Goal: Find specific page/section: Find specific page/section

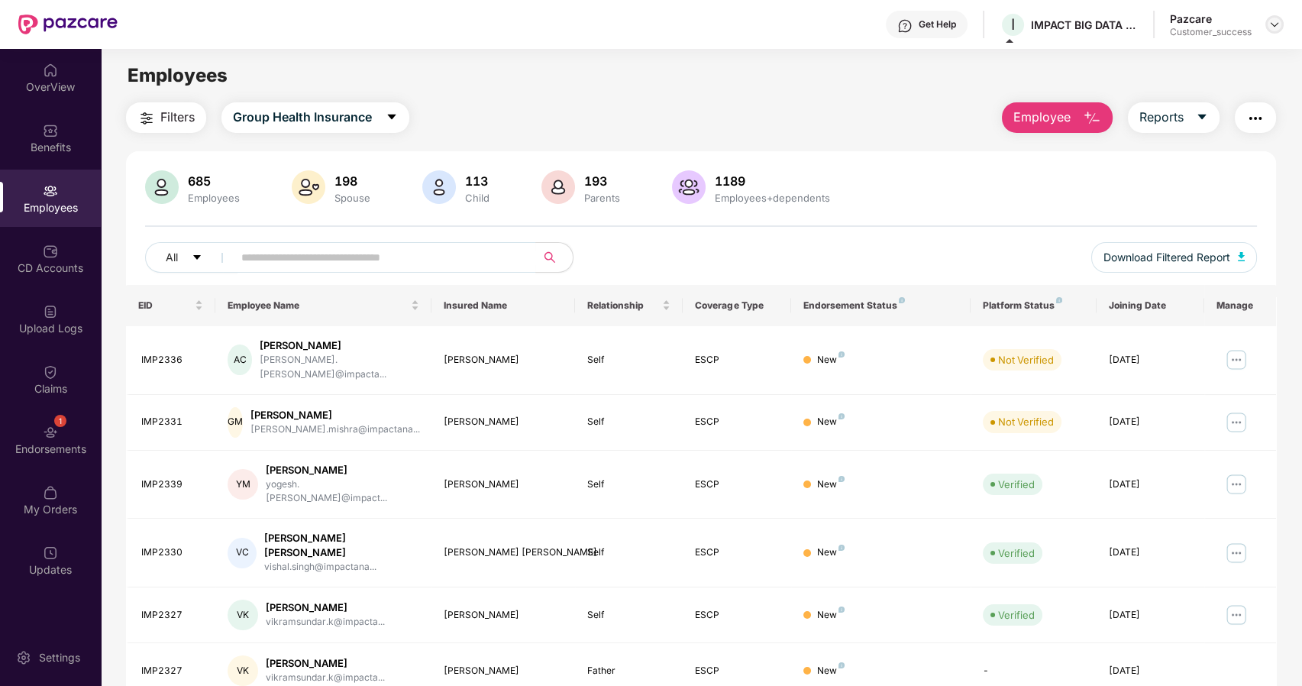
click at [1272, 26] on img at bounding box center [1275, 24] width 12 height 12
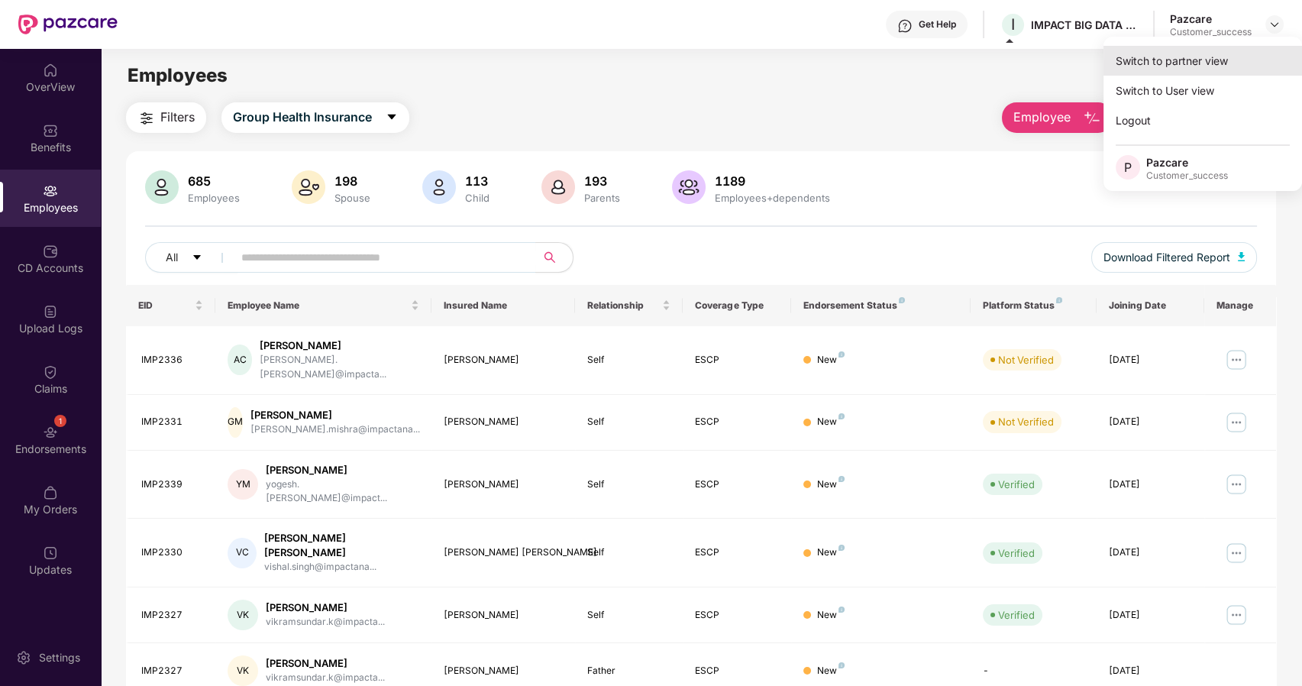
click at [1171, 65] on div "Switch to partner view" at bounding box center [1203, 61] width 199 height 30
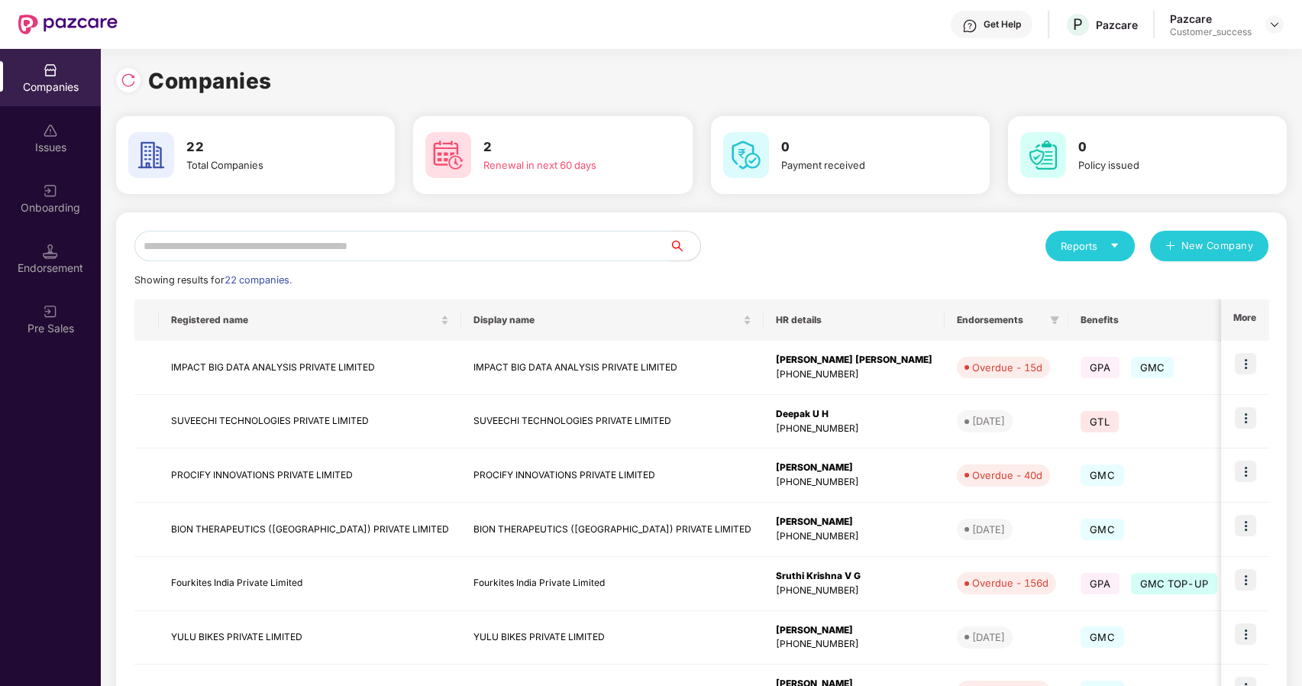
click at [166, 247] on input "text" at bounding box center [401, 246] width 535 height 31
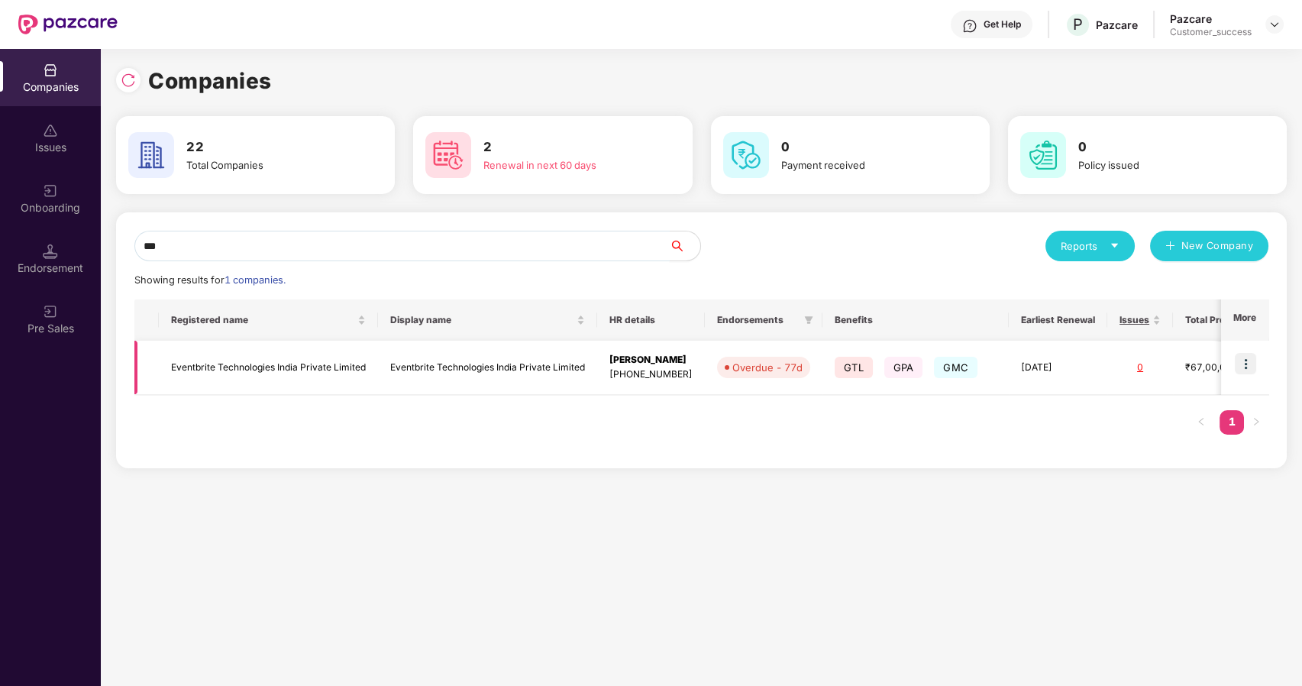
type input "***"
click at [1249, 359] on img at bounding box center [1245, 363] width 21 height 21
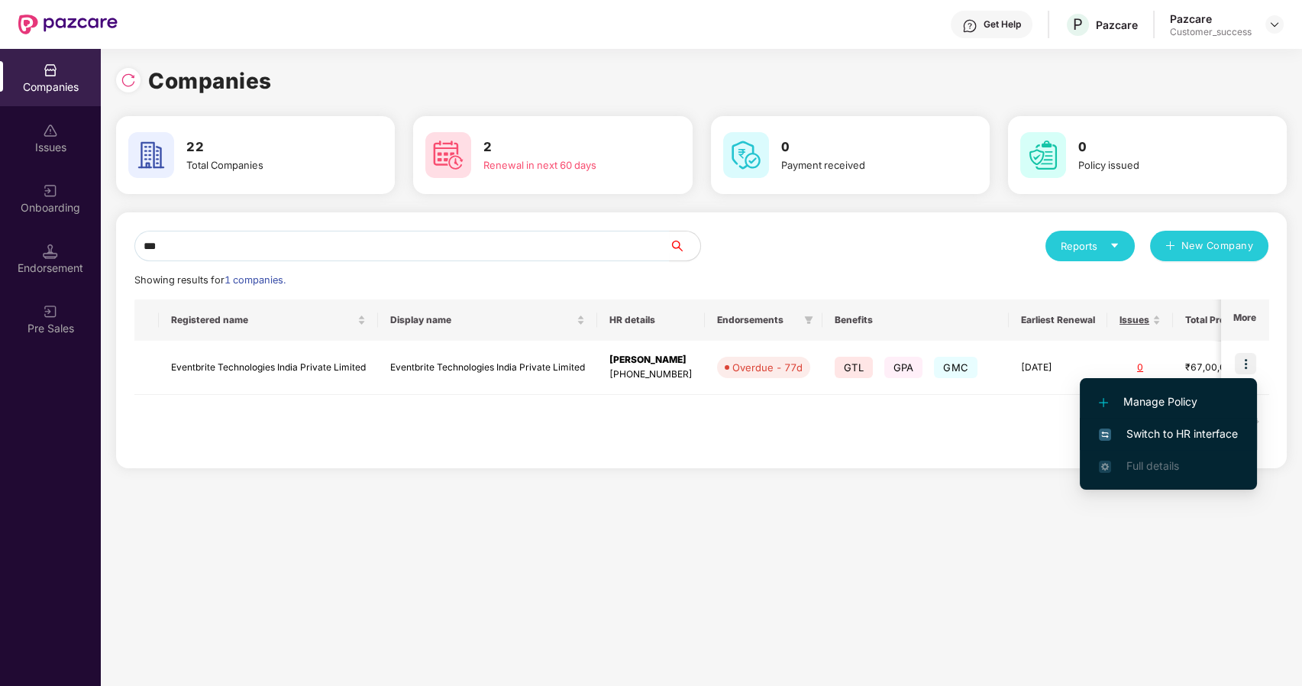
click at [1137, 433] on span "Switch to HR interface" at bounding box center [1168, 433] width 139 height 17
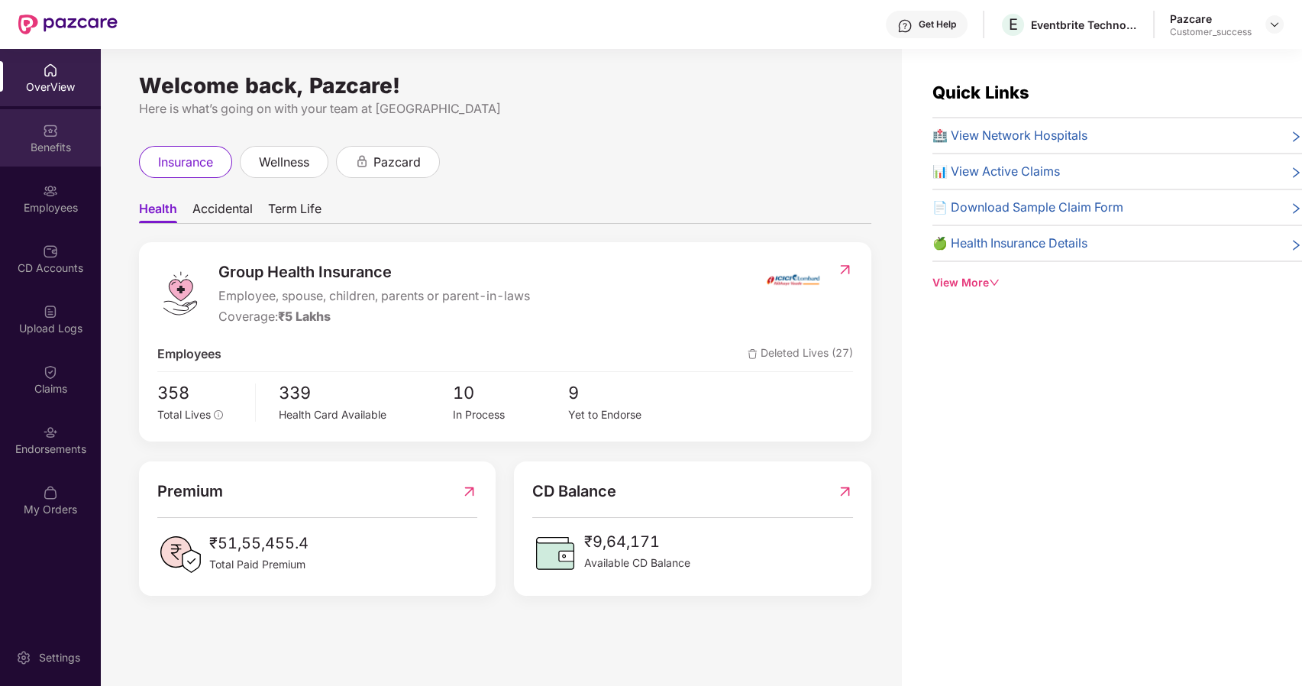
click at [30, 124] on div "Benefits" at bounding box center [50, 137] width 101 height 57
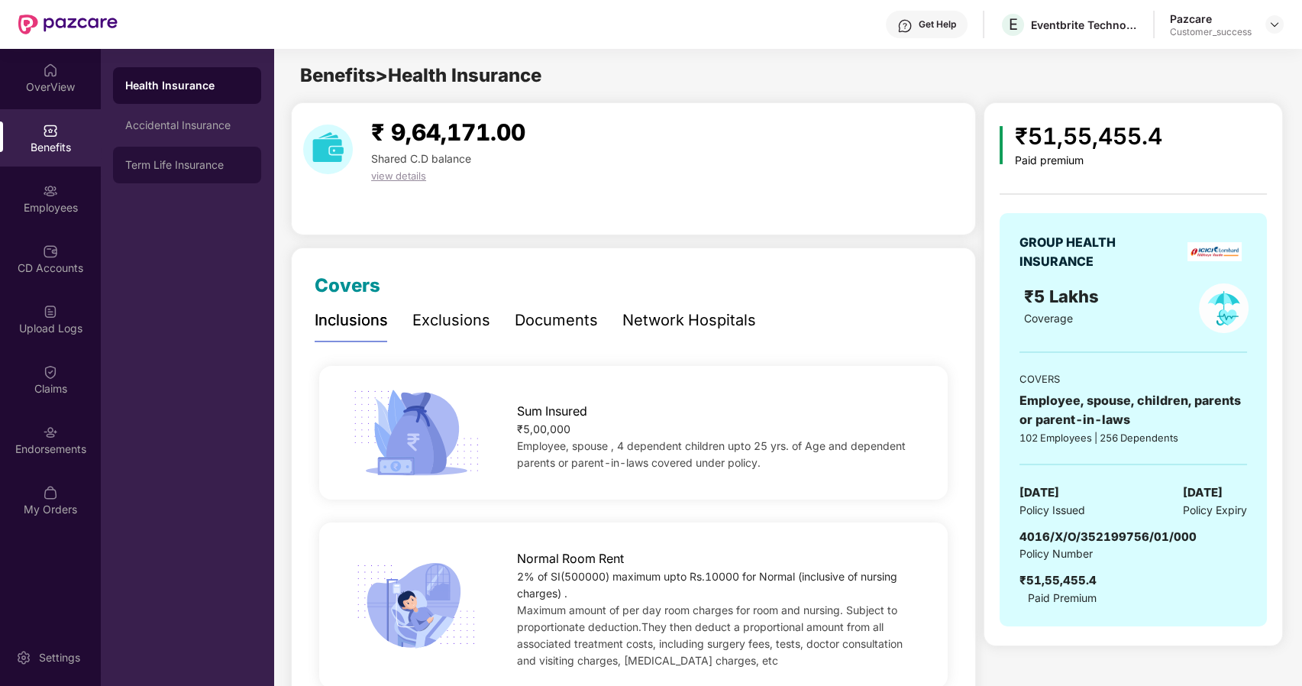
click at [192, 157] on div "Term Life Insurance" at bounding box center [187, 165] width 148 height 37
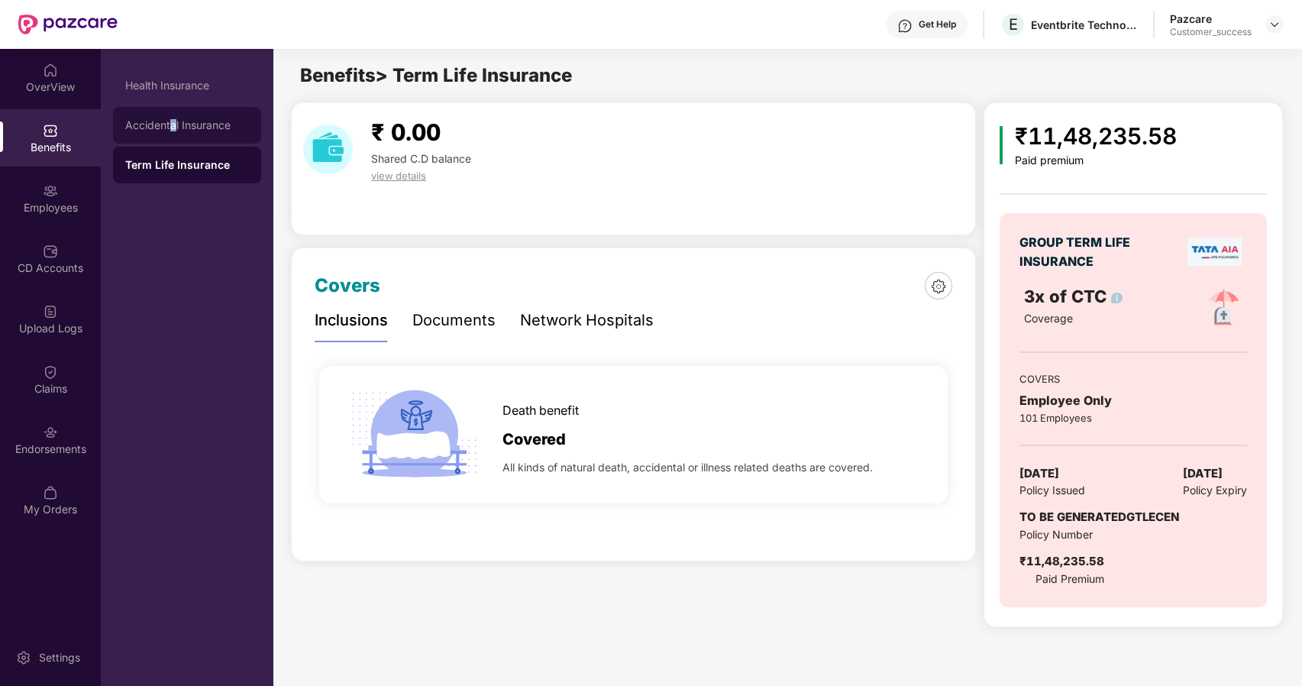
click at [172, 134] on div "Accidental Insurance" at bounding box center [187, 125] width 148 height 37
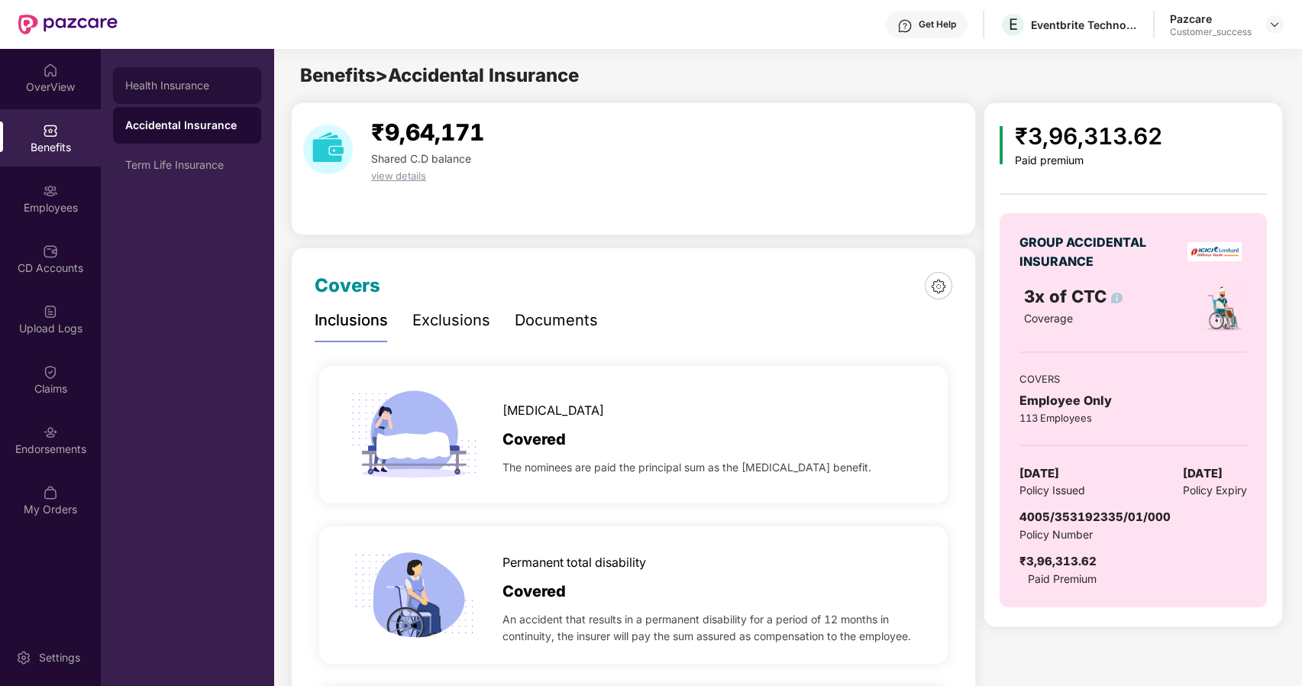
click at [134, 87] on div "Health Insurance" at bounding box center [187, 85] width 124 height 12
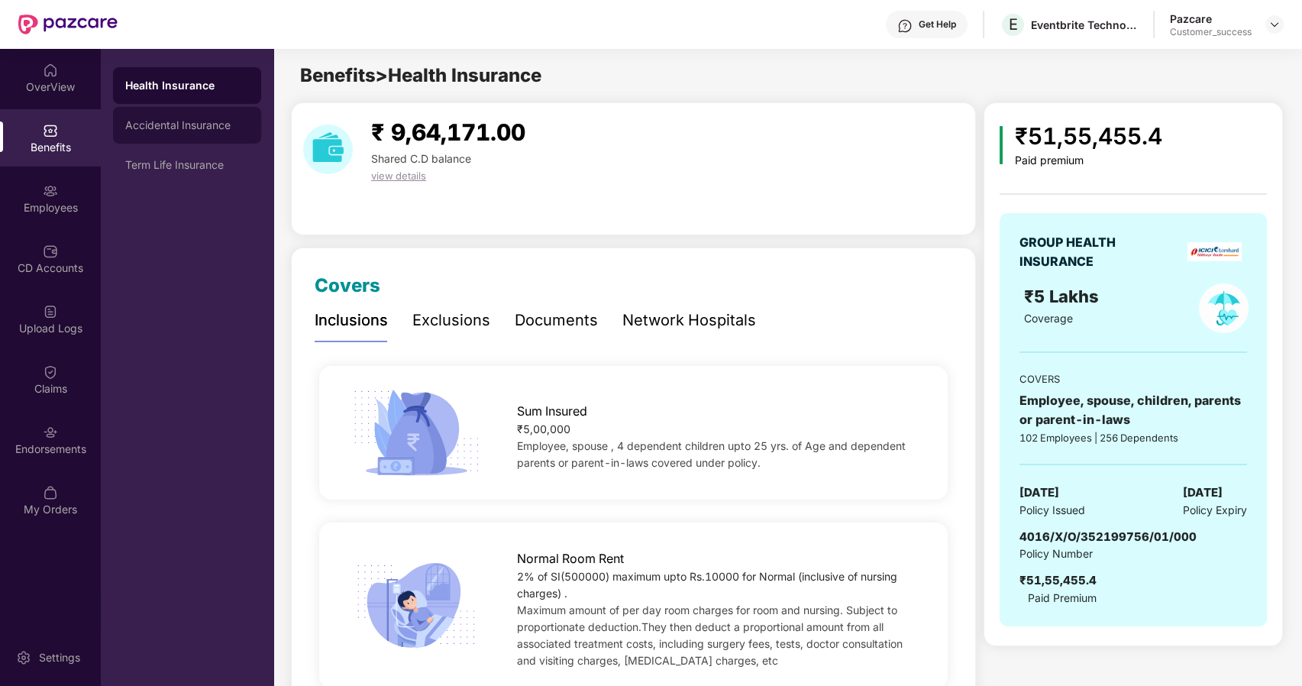
click at [153, 112] on div "Accidental Insurance" at bounding box center [187, 125] width 148 height 37
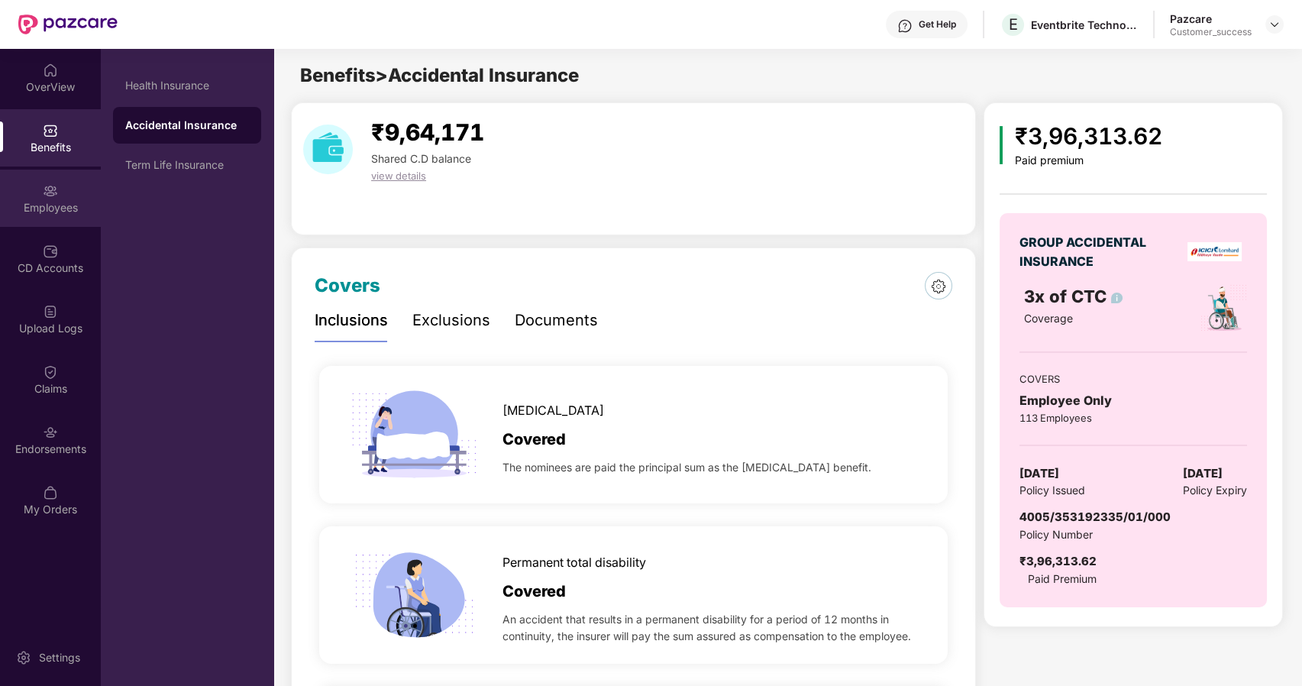
click at [38, 218] on div "Employees" at bounding box center [50, 198] width 101 height 57
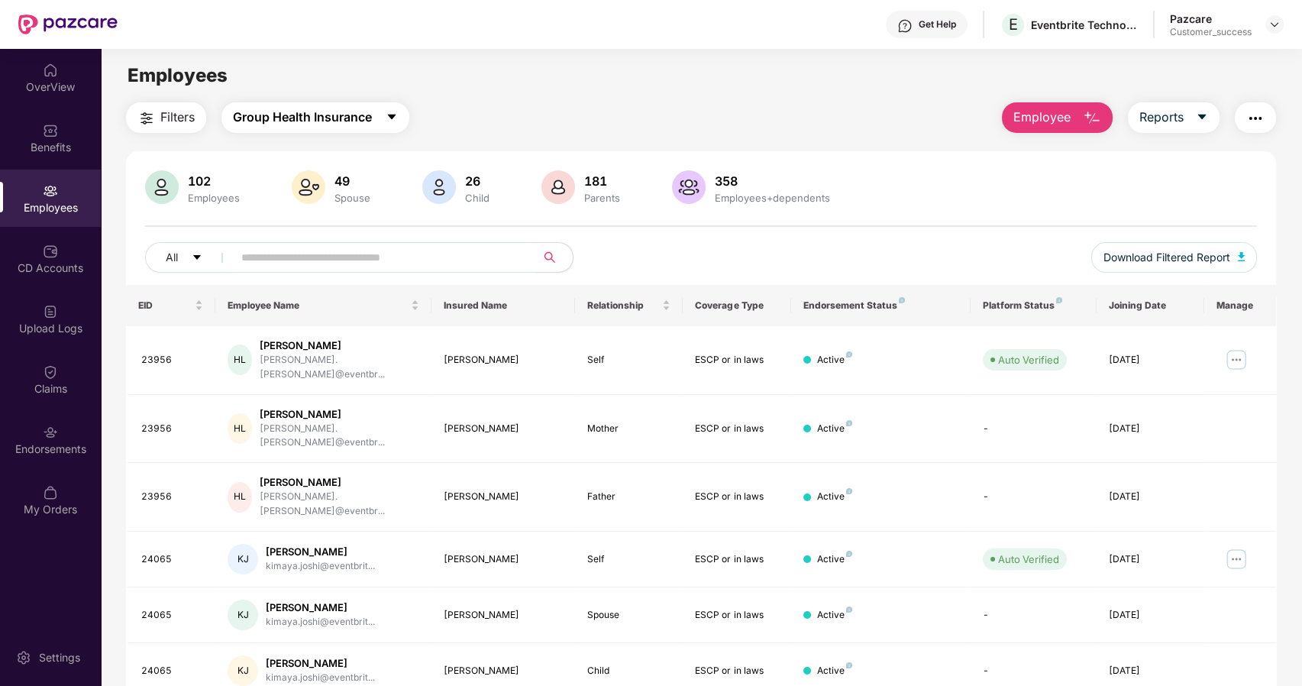
click at [362, 108] on span "Group Health Insurance" at bounding box center [302, 117] width 139 height 19
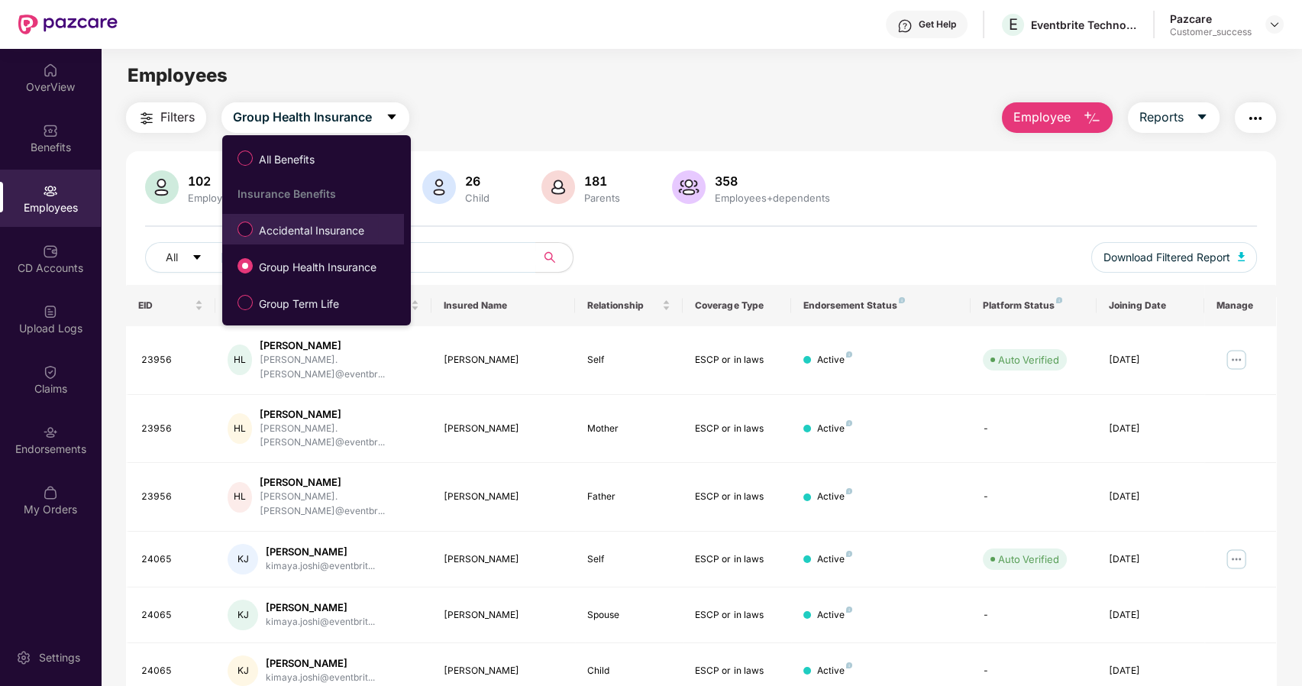
click at [281, 224] on span "Accidental Insurance" at bounding box center [312, 230] width 118 height 17
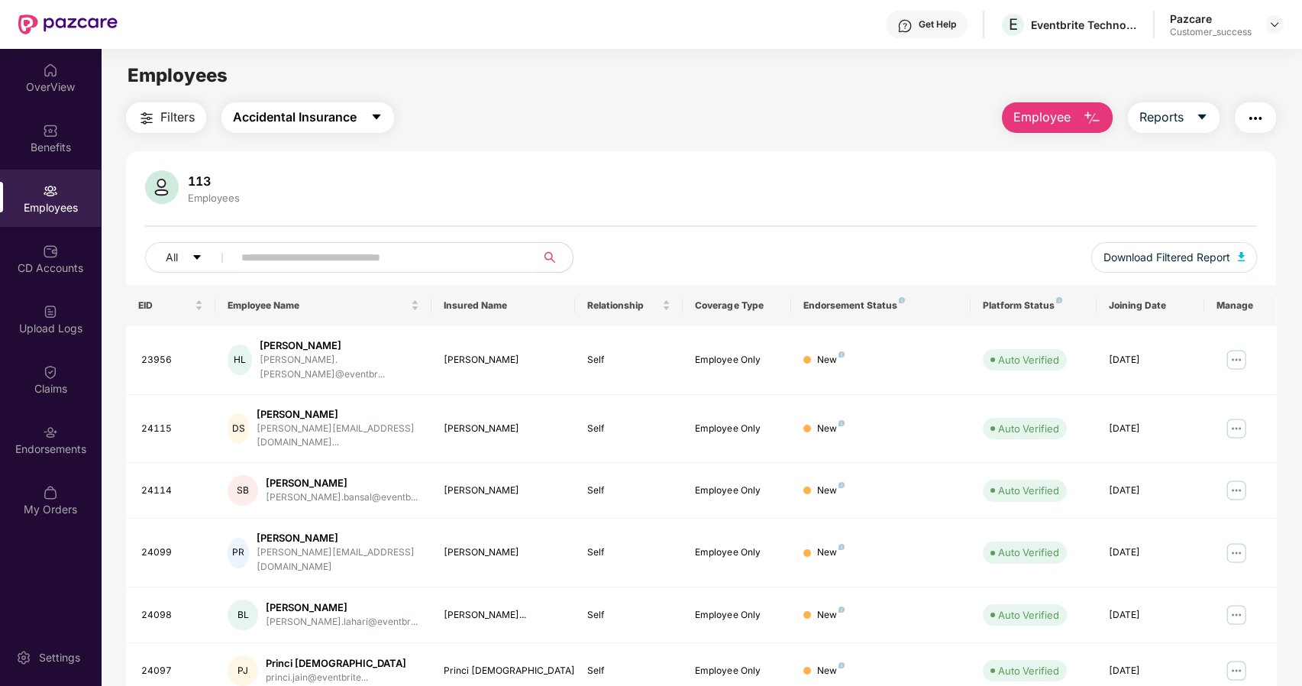
click at [344, 113] on span "Accidental Insurance" at bounding box center [295, 117] width 124 height 19
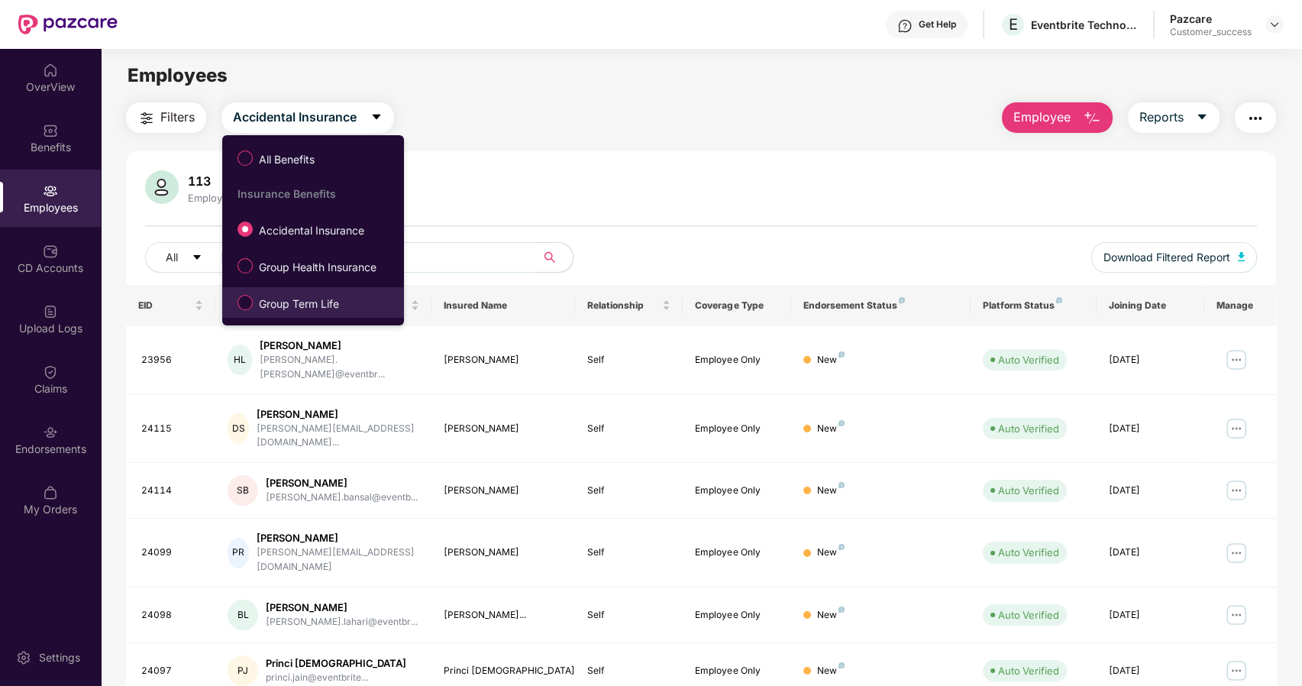
click at [263, 297] on span "Group Term Life" at bounding box center [299, 304] width 92 height 17
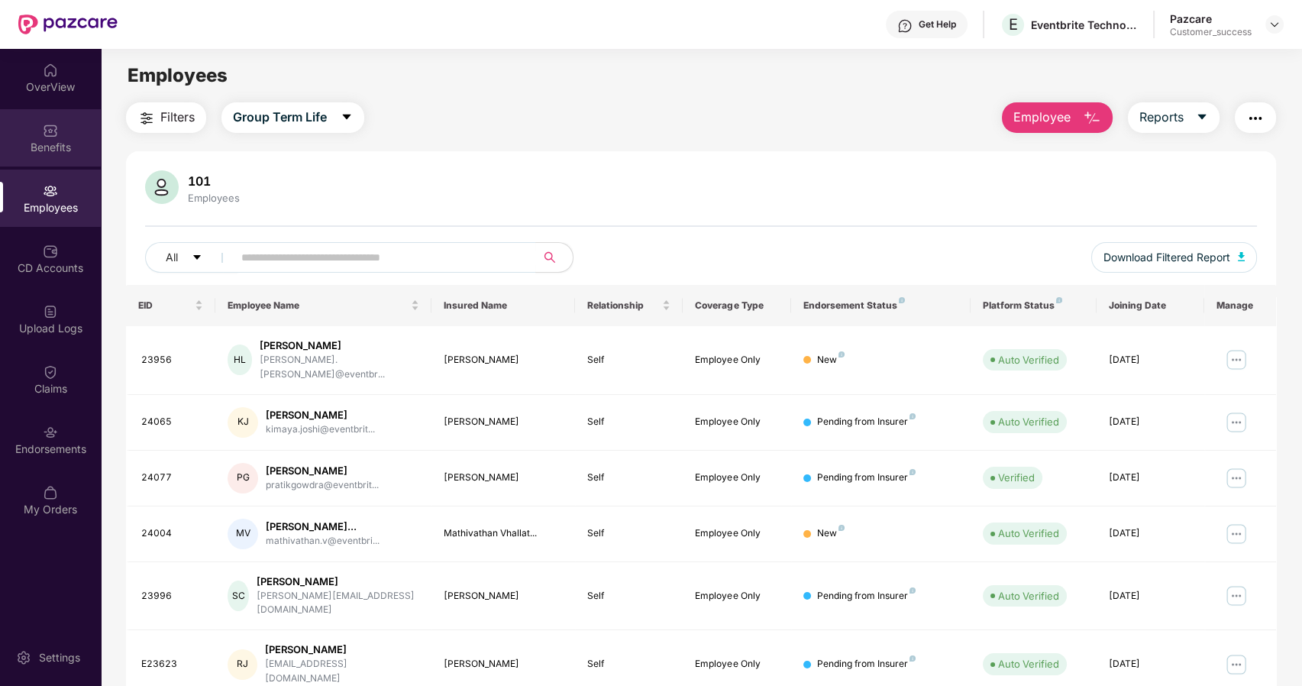
click at [48, 140] on div "Benefits" at bounding box center [50, 147] width 101 height 15
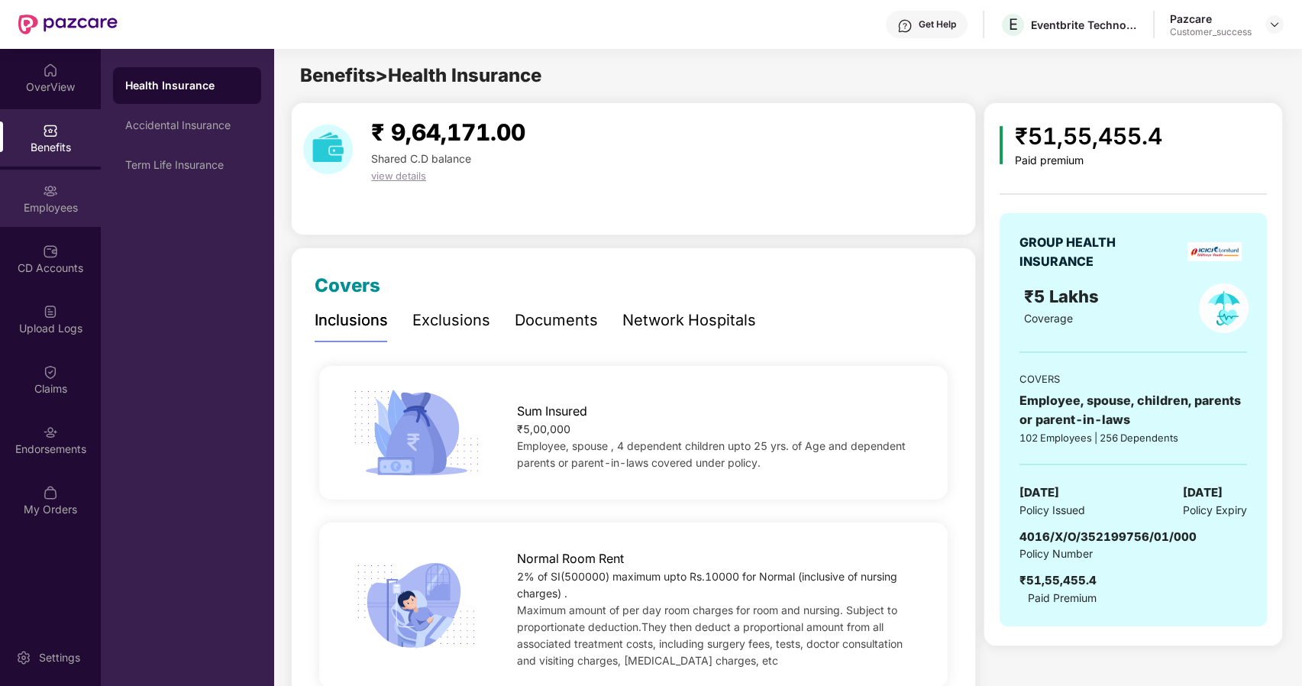
click at [37, 213] on div "Employees" at bounding box center [50, 207] width 101 height 15
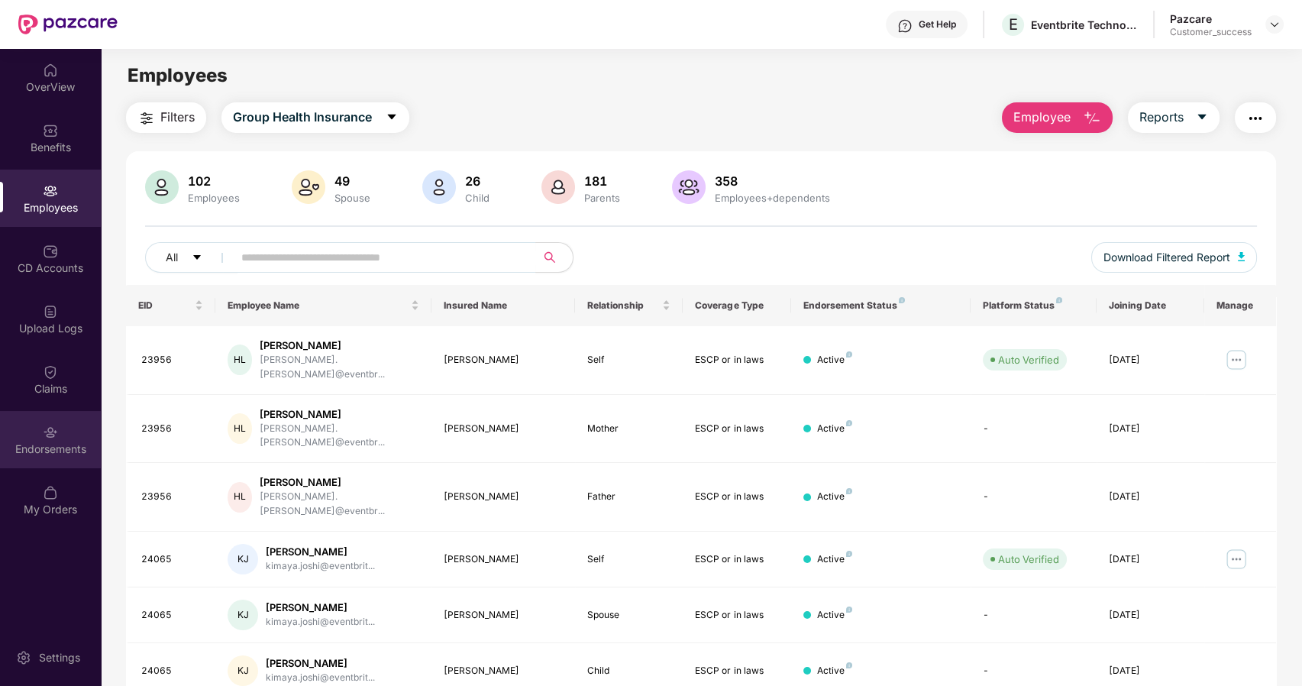
click at [41, 411] on div "Endorsements" at bounding box center [50, 439] width 101 height 57
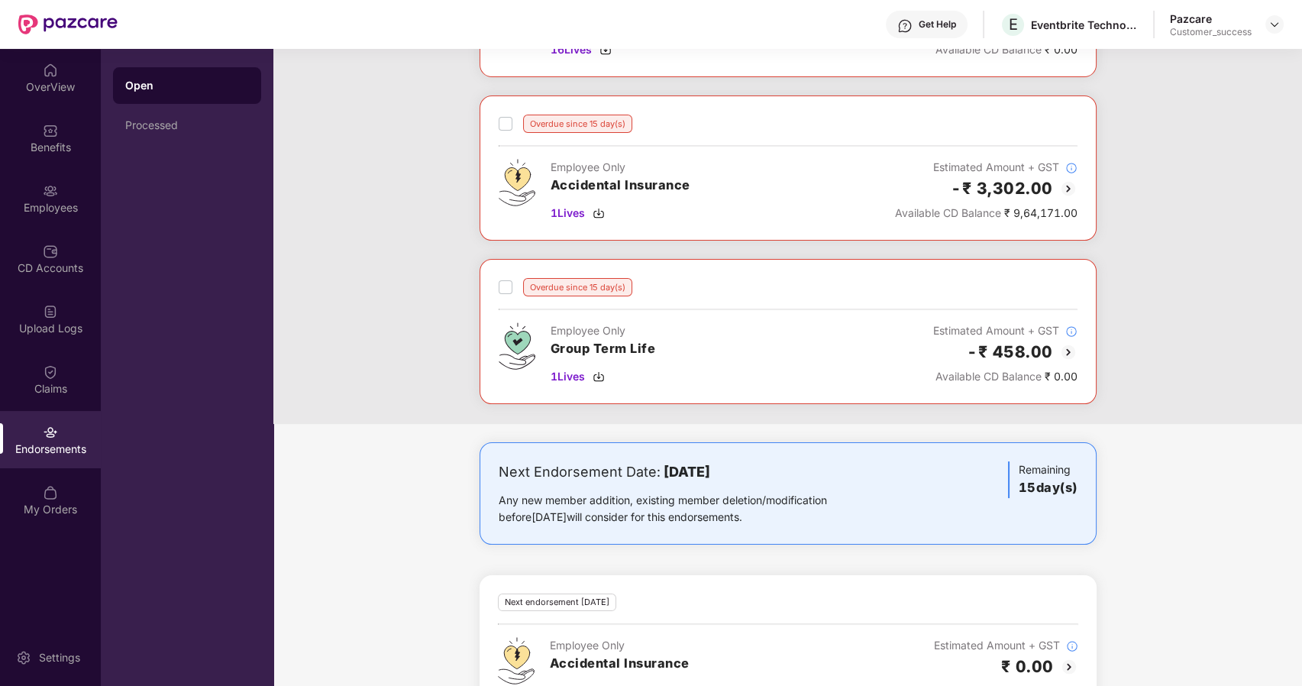
scroll to position [692, 0]
